Goal: Find specific page/section: Find specific page/section

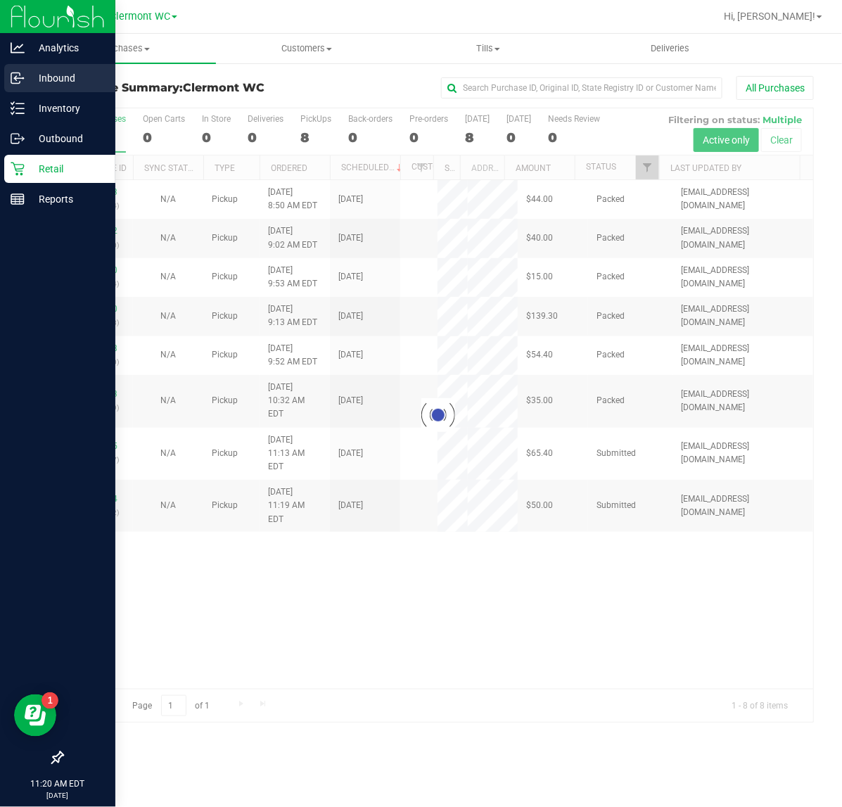
click at [65, 77] on p "Inbound" at bounding box center [67, 78] width 84 height 17
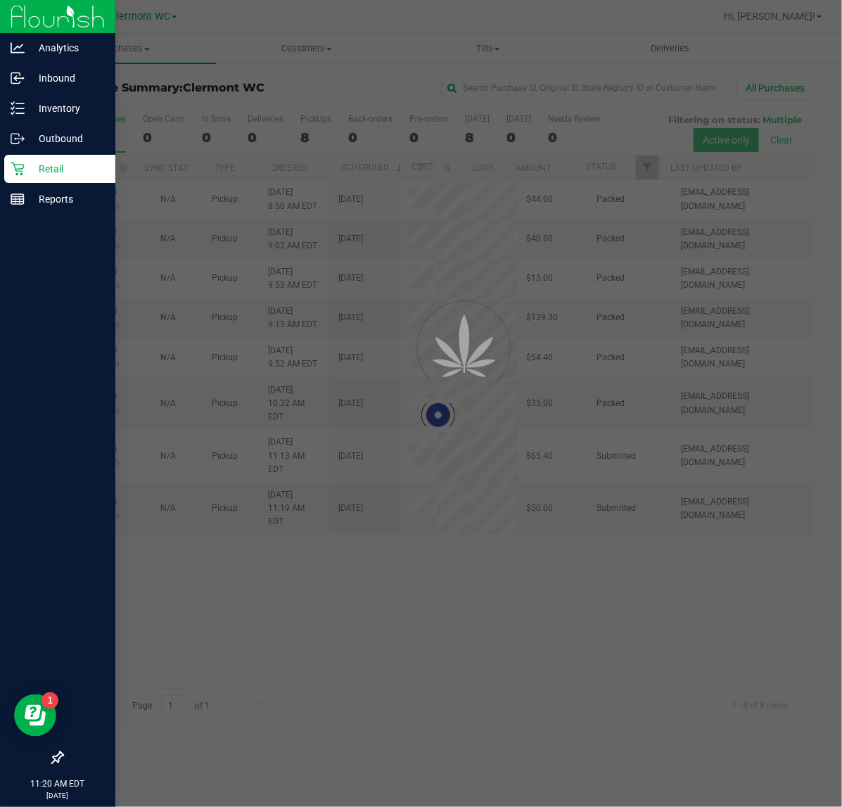
click at [79, 174] on p "Retail" at bounding box center [67, 168] width 84 height 17
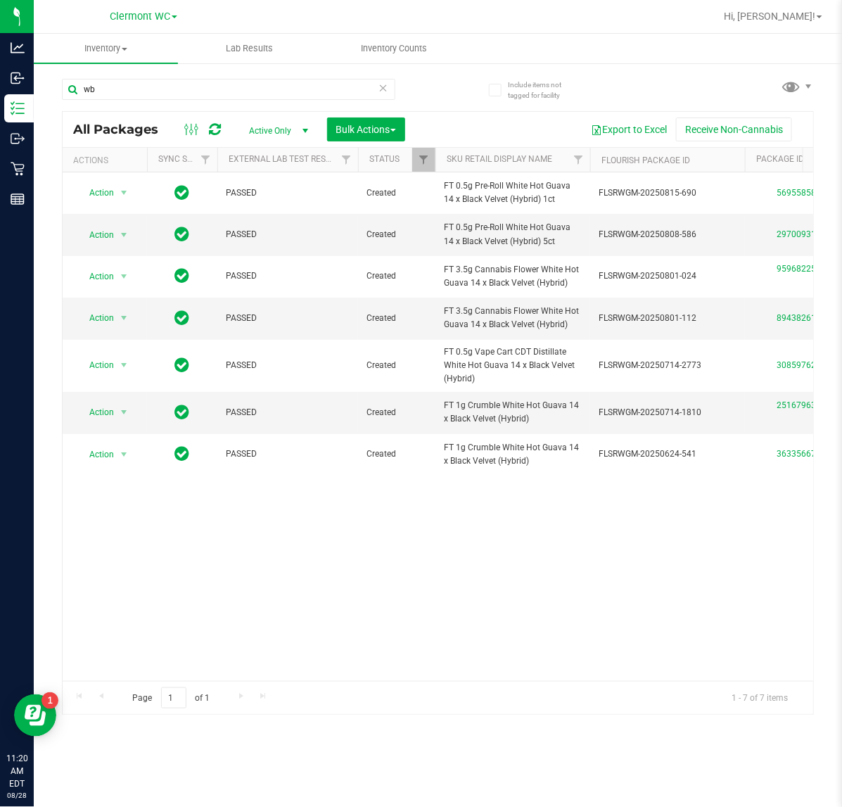
type input "w"
type input "sjy"
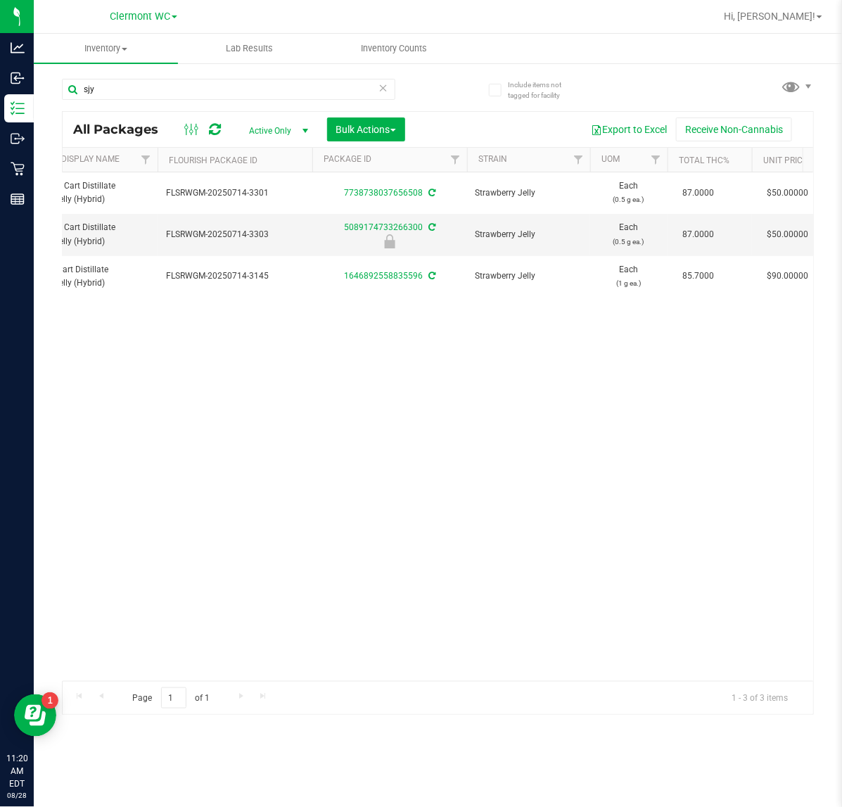
scroll to position [0, 431]
